Goal: Navigation & Orientation: Find specific page/section

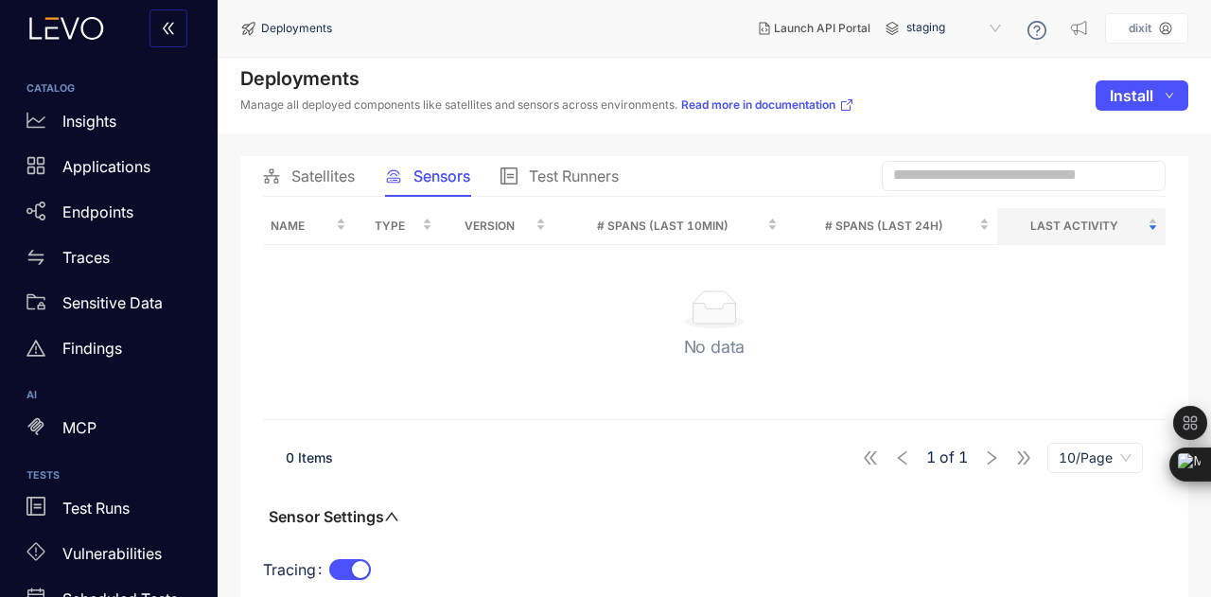
click at [297, 183] on span "Satellites" at bounding box center [322, 175] width 63 height 17
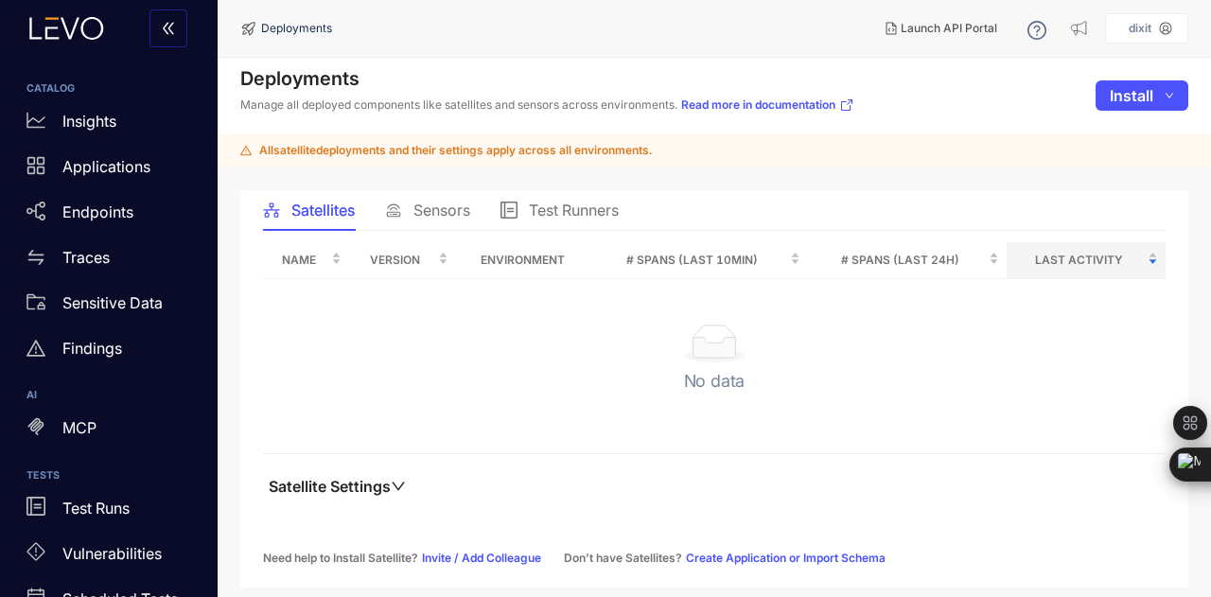
click at [437, 219] on span "Sensors" at bounding box center [441, 210] width 57 height 17
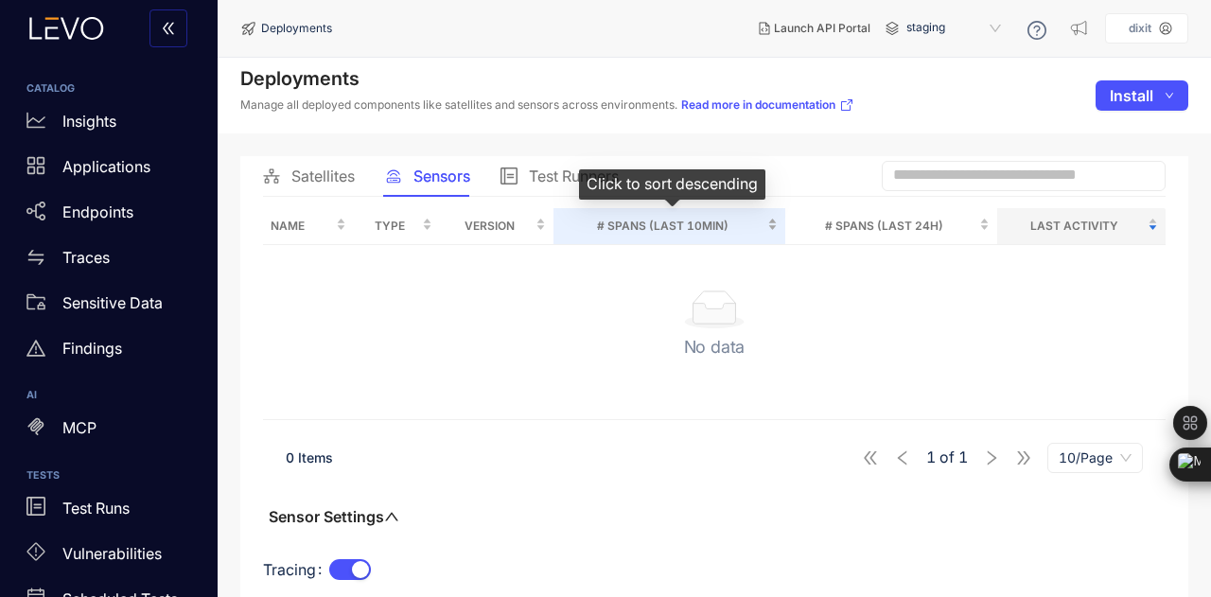
click at [672, 220] on span "# Spans (last 10min)" at bounding box center [662, 226] width 202 height 21
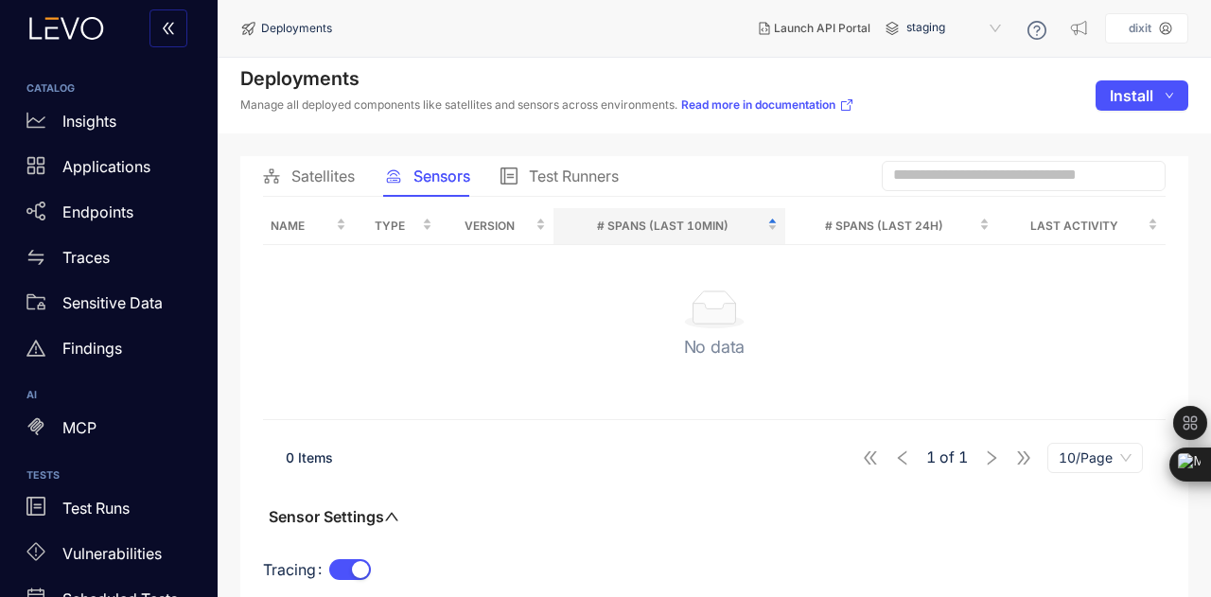
click at [526, 171] on div "Test Runners" at bounding box center [559, 175] width 118 height 17
